Goal: Task Accomplishment & Management: Manage account settings

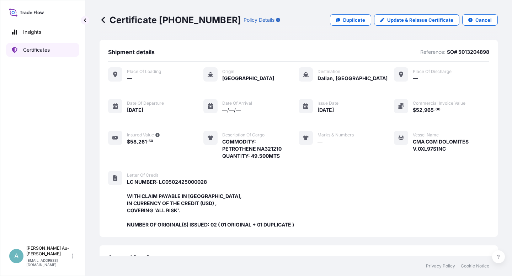
click at [32, 54] on link "Certificates" at bounding box center [42, 50] width 73 height 14
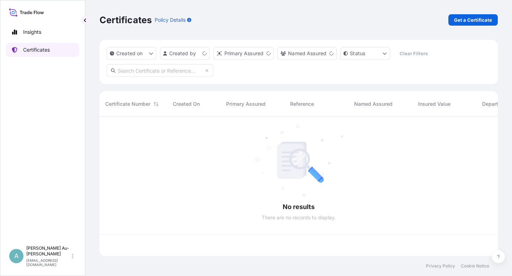
scroll to position [137, 393]
click at [125, 76] on input "text" at bounding box center [160, 70] width 107 height 13
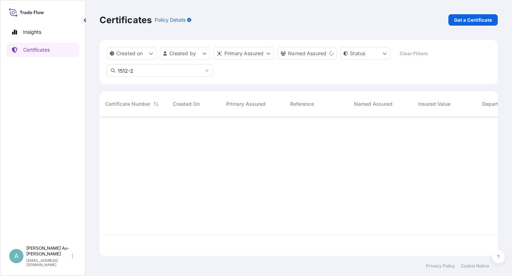
type input "1512-2"
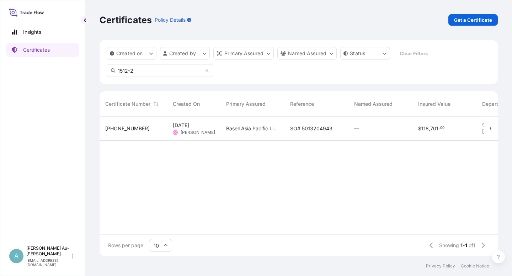
click at [311, 130] on span "SO# 5013204943" at bounding box center [311, 128] width 42 height 7
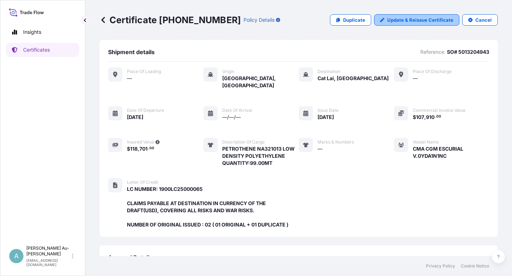
click at [405, 20] on p "Update & Reissue Certificate" at bounding box center [421, 19] width 66 height 7
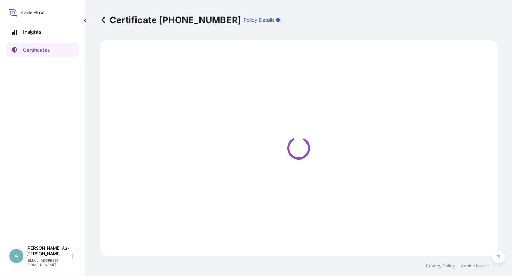
select select "Sea"
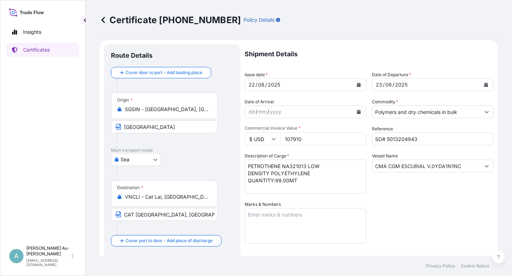
select select "32034"
click at [357, 85] on icon "Calendar" at bounding box center [359, 85] width 4 height 4
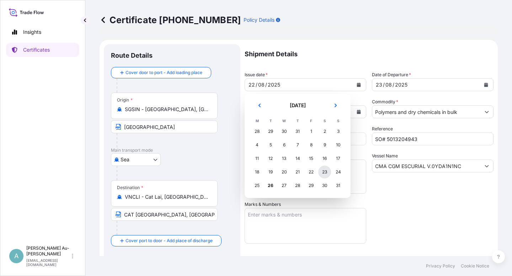
click at [327, 171] on div "23" at bounding box center [325, 171] width 13 height 13
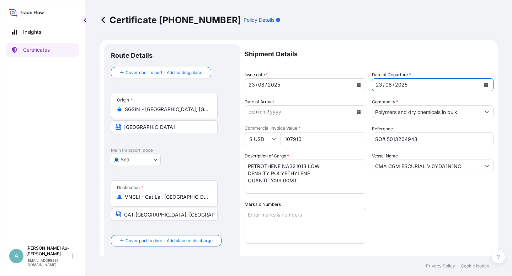
click at [485, 84] on icon "Calendar" at bounding box center [487, 85] width 4 height 4
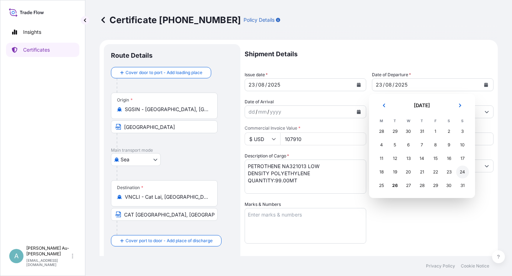
click at [464, 170] on div "24" at bounding box center [463, 171] width 13 height 13
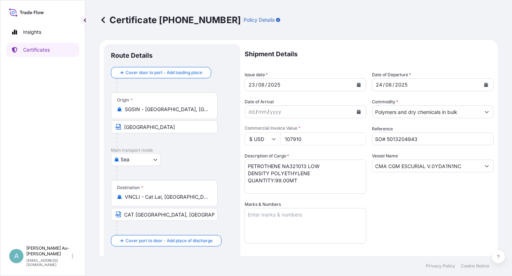
drag, startPoint x: 427, startPoint y: 213, endPoint x: 431, endPoint y: 207, distance: 6.9
click at [427, 212] on div "Shipment Details Issue date * [DATE] Date of Departure * [DATE] Date of Arrival…" at bounding box center [369, 227] width 249 height 366
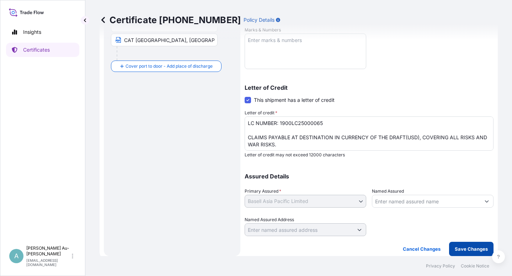
click at [470, 250] on p "Save Changes" at bounding box center [471, 248] width 33 height 7
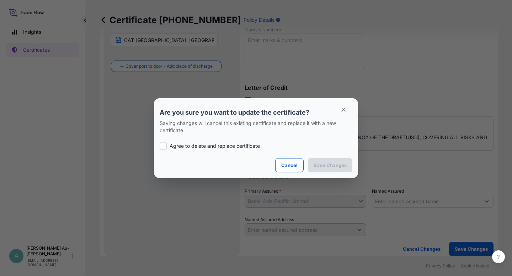
click at [164, 143] on div at bounding box center [163, 145] width 7 height 7
checkbox input "true"
click at [328, 165] on p "Save Changes" at bounding box center [330, 165] width 33 height 7
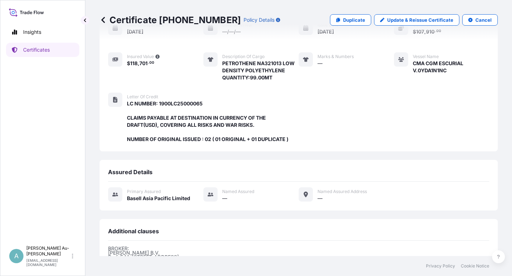
scroll to position [190, 0]
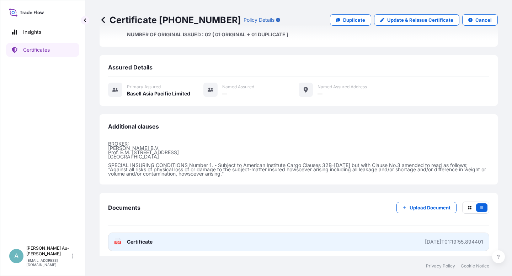
click at [188, 241] on link "PDF Certificate [DATE]T01:19:55.894401" at bounding box center [298, 241] width 381 height 19
